Goal: Task Accomplishment & Management: Use online tool/utility

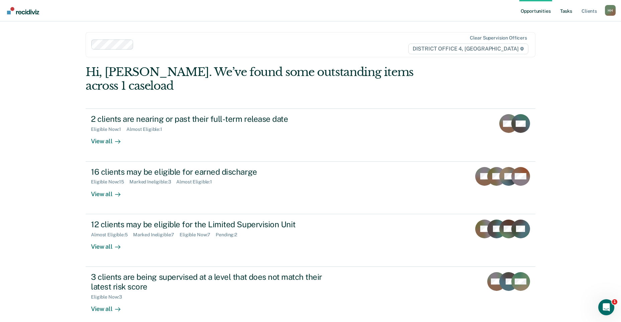
click at [569, 10] on link "Tasks" at bounding box center [566, 10] width 15 height 21
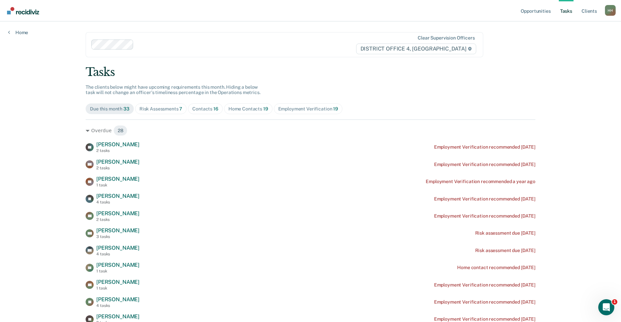
click at [239, 106] on div "Home Contacts 19" at bounding box center [248, 109] width 40 height 6
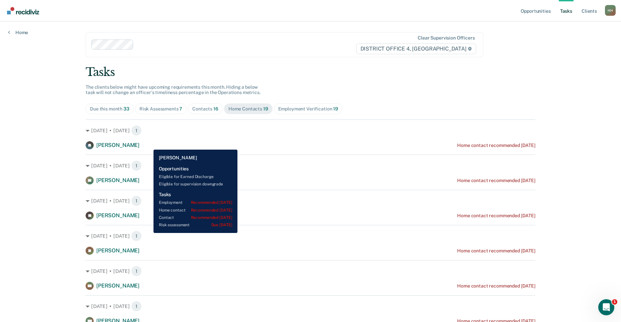
click at [139, 144] on span "[PERSON_NAME]" at bounding box center [117, 145] width 43 height 6
